Goal: Task Accomplishment & Management: Manage account settings

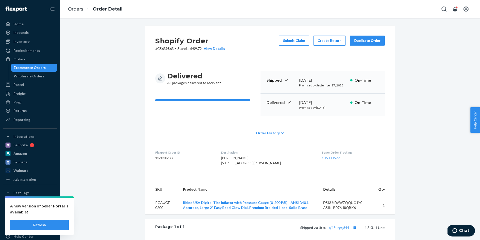
scroll to position [42, 0]
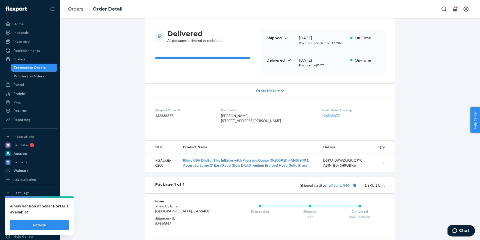
click at [26, 69] on div "Ecommerce Orders" at bounding box center [30, 67] width 32 height 5
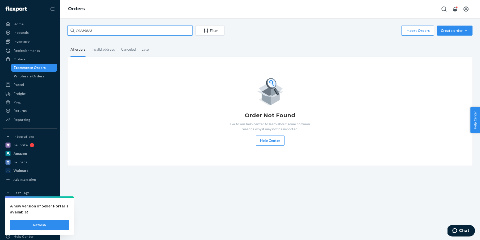
click at [159, 32] on input "CS639863" at bounding box center [130, 31] width 125 height 10
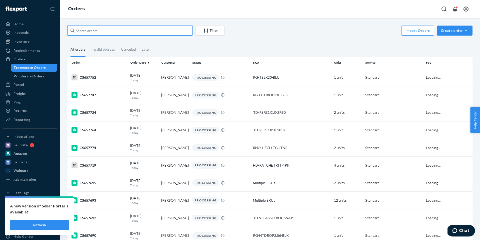
paste input "CS617625"
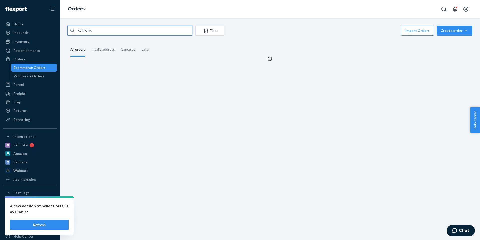
type input "CS617625"
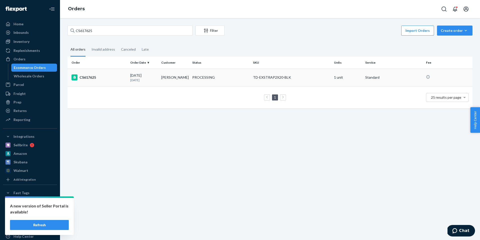
click at [115, 74] on td "CS617625" at bounding box center [98, 78] width 61 height 18
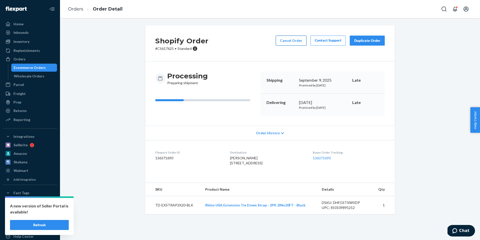
click at [303, 40] on button "Cancel Order" at bounding box center [291, 41] width 31 height 10
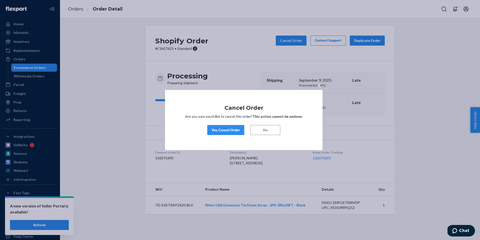
click at [225, 132] on div "Yes, Cancel Order" at bounding box center [226, 129] width 29 height 5
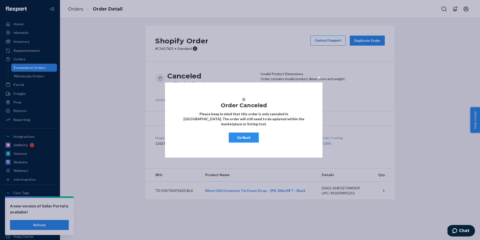
click at [243, 140] on button "Go Back" at bounding box center [244, 137] width 30 height 10
